Goal: Navigation & Orientation: Find specific page/section

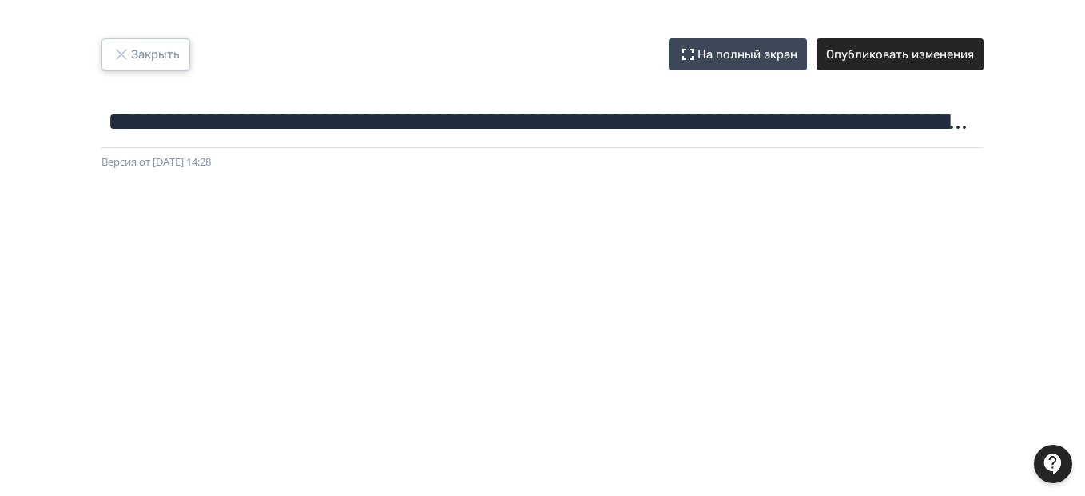
click at [112, 49] on icon "button" at bounding box center [121, 54] width 19 height 19
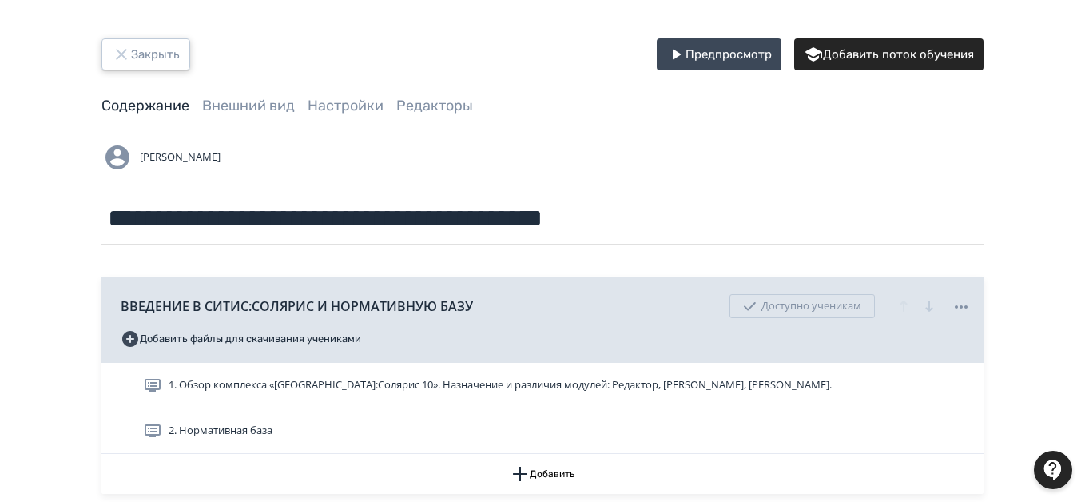
click at [125, 48] on icon "button" at bounding box center [121, 54] width 19 height 19
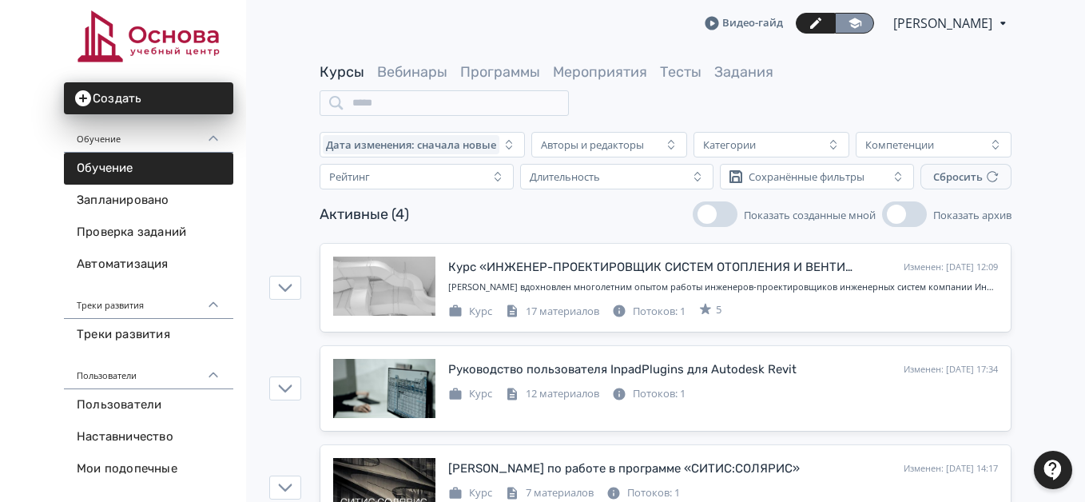
click at [848, 18] on icon at bounding box center [855, 23] width 14 height 14
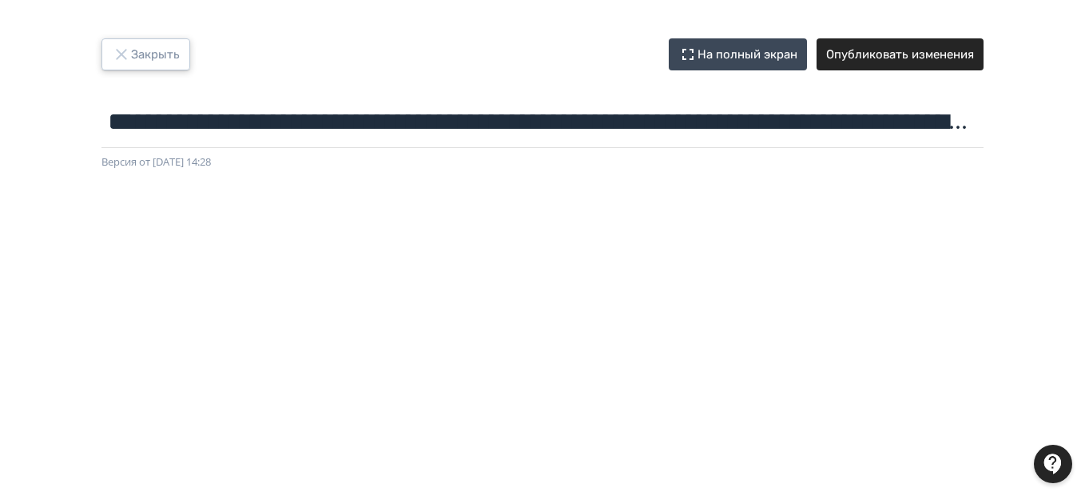
click at [161, 50] on button "Закрыть" at bounding box center [145, 54] width 89 height 32
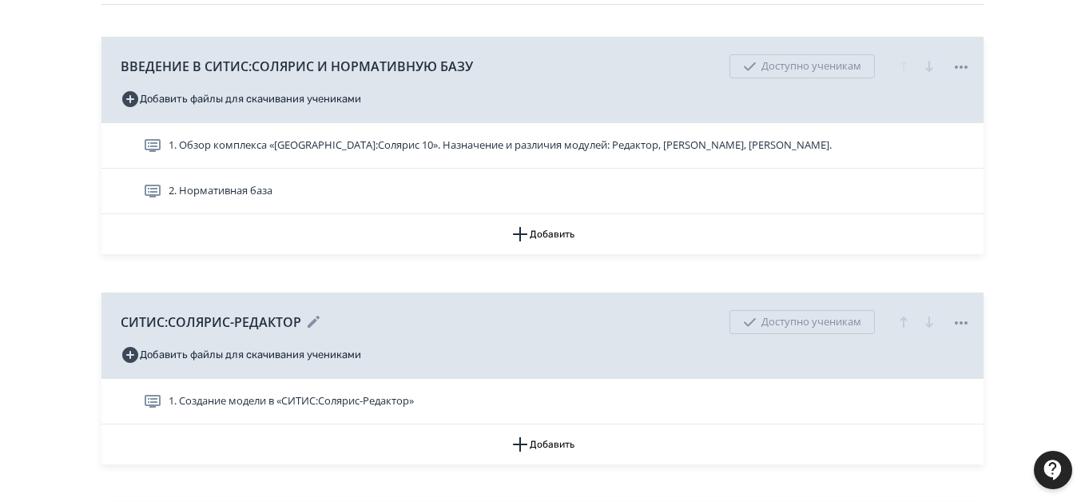
scroll to position [320, 0]
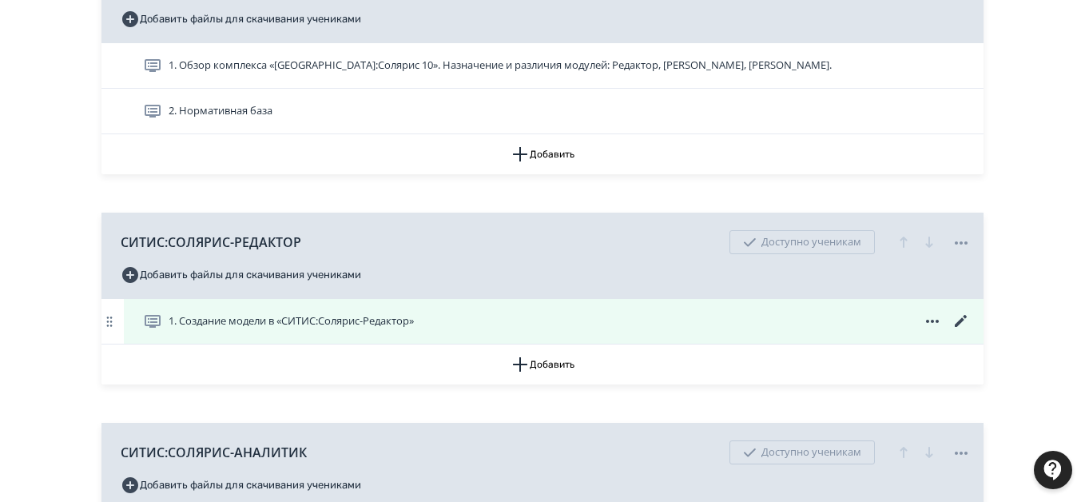
click at [965, 317] on icon at bounding box center [961, 321] width 19 height 19
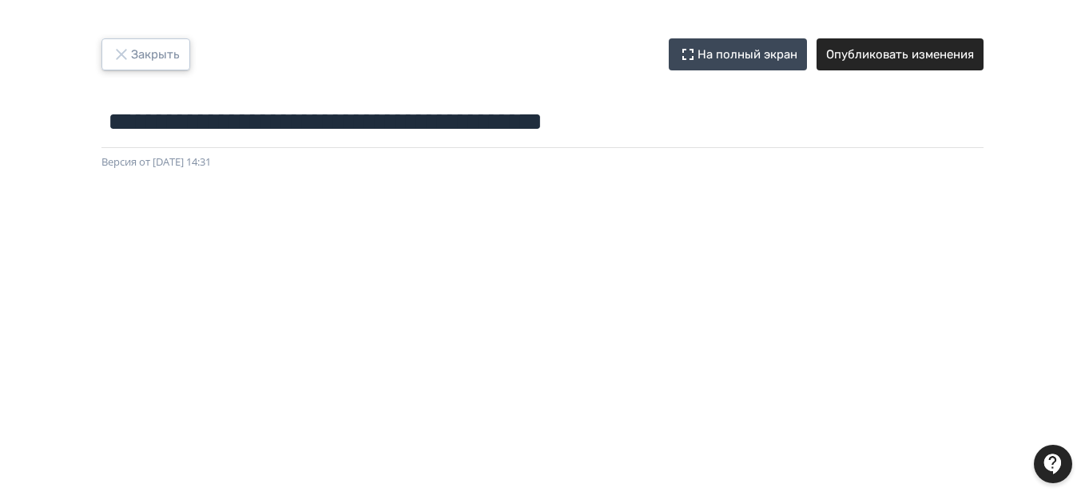
click at [168, 48] on button "Закрыть" at bounding box center [145, 54] width 89 height 32
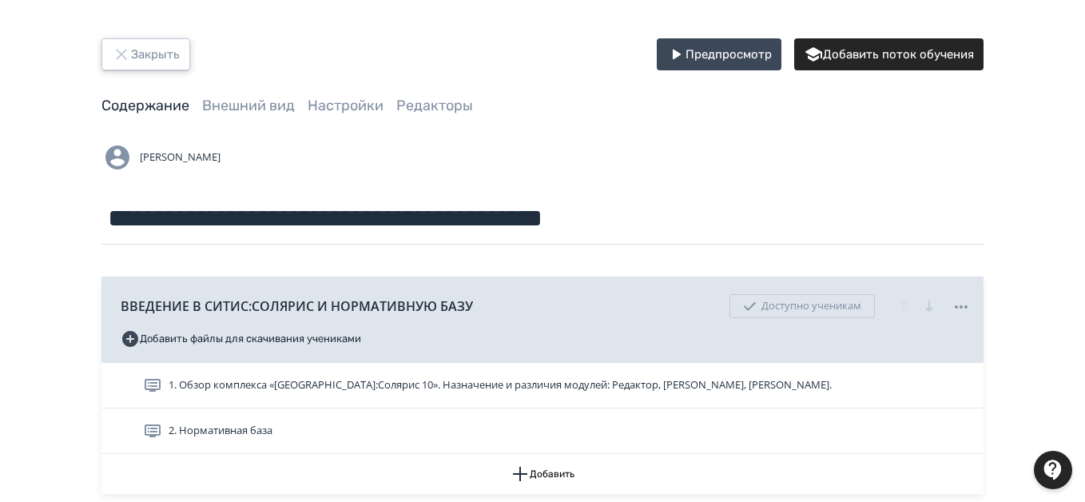
click at [153, 42] on button "Закрыть" at bounding box center [145, 54] width 89 height 32
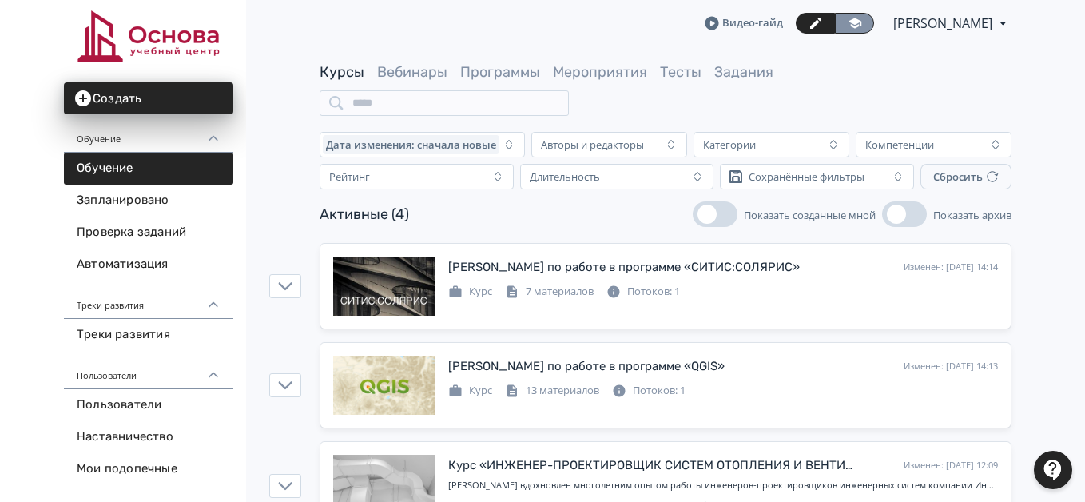
click at [848, 22] on icon at bounding box center [855, 23] width 14 height 14
